Goal: Download file/media

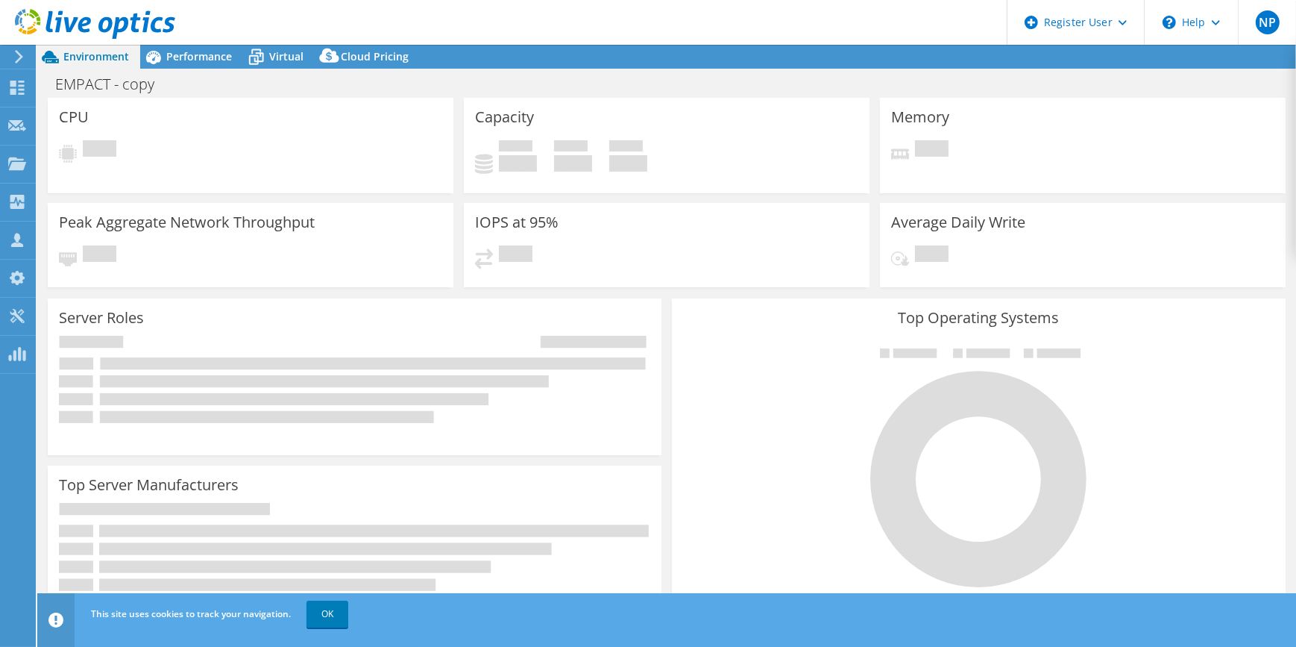
select select "USD"
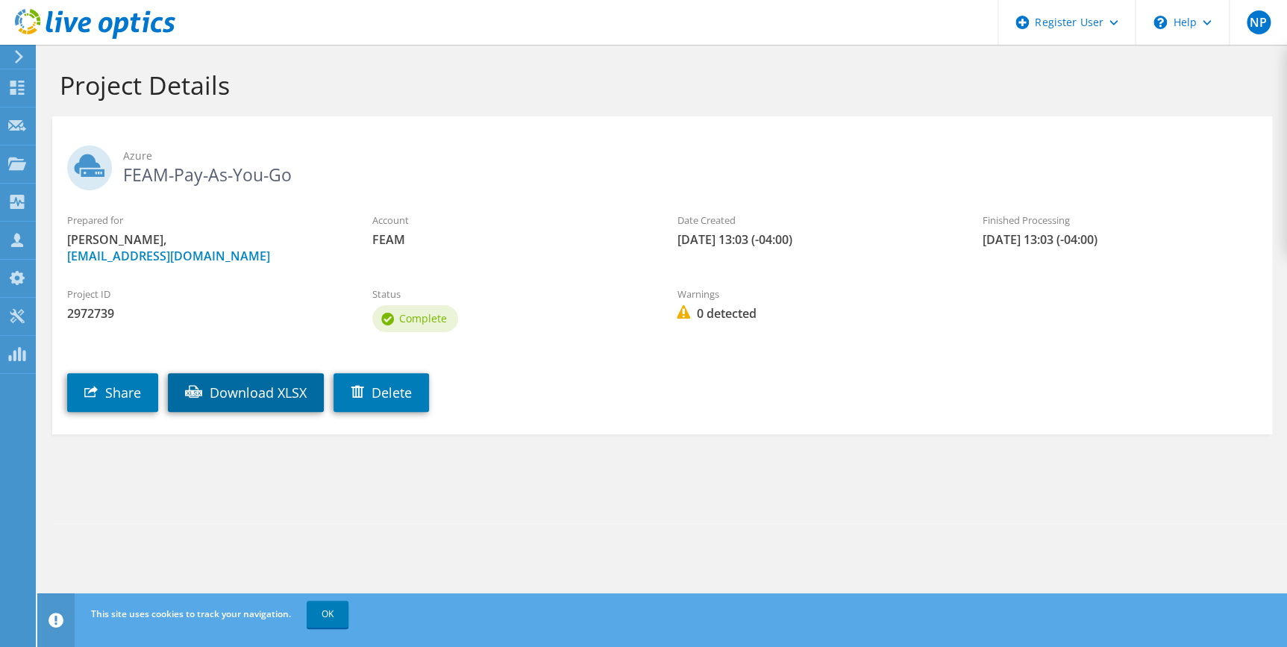
click at [232, 386] on link "Download XLSX" at bounding box center [246, 392] width 156 height 39
